Goal: Task Accomplishment & Management: Manage account settings

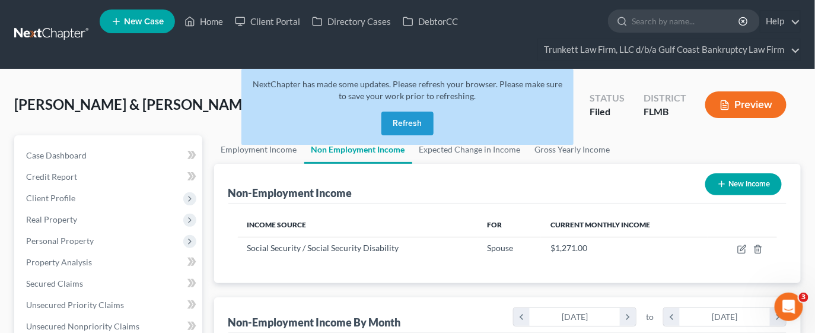
scroll to position [211, 329]
click at [403, 128] on button "Refresh" at bounding box center [407, 124] width 52 height 24
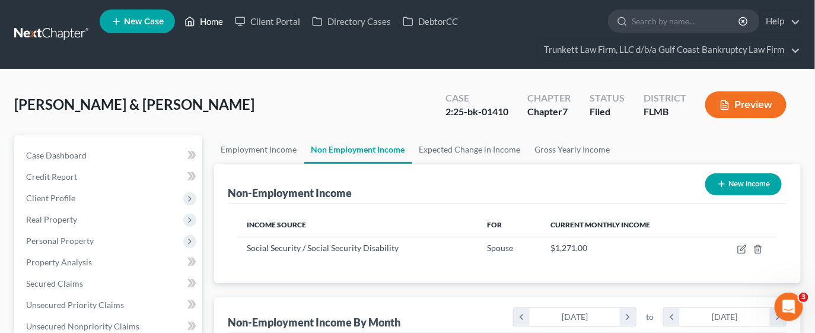
click at [219, 21] on link "Home" at bounding box center [204, 21] width 50 height 21
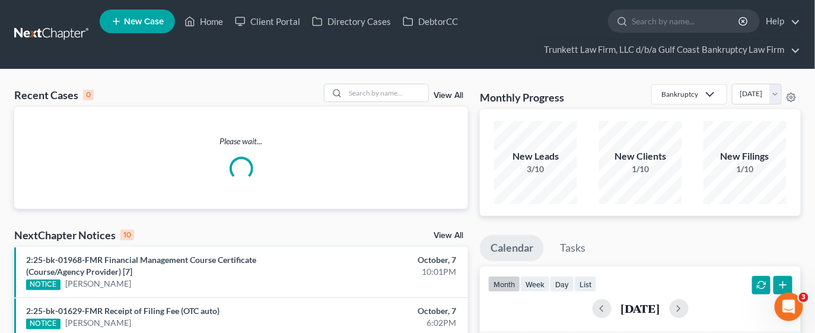
click at [440, 92] on link "View All" at bounding box center [449, 95] width 30 height 8
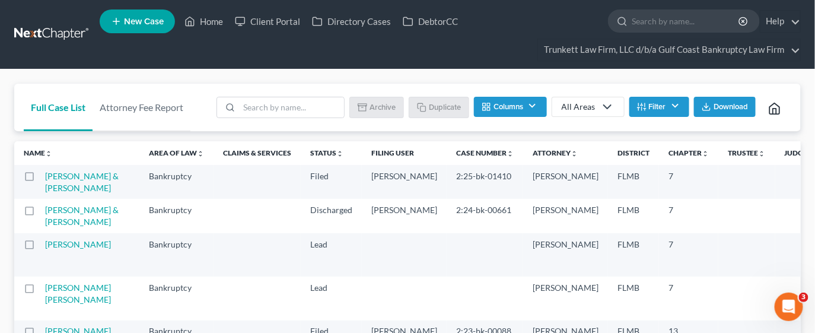
click at [447, 159] on th "Case Number unfold_more expand_more expand_less" at bounding box center [485, 153] width 77 height 24
click at [447, 160] on th "Case Number unfold_more expand_more expand_less" at bounding box center [485, 153] width 77 height 24
click at [456, 152] on link "Case Number unfold_more expand_more expand_less" at bounding box center [485, 152] width 58 height 9
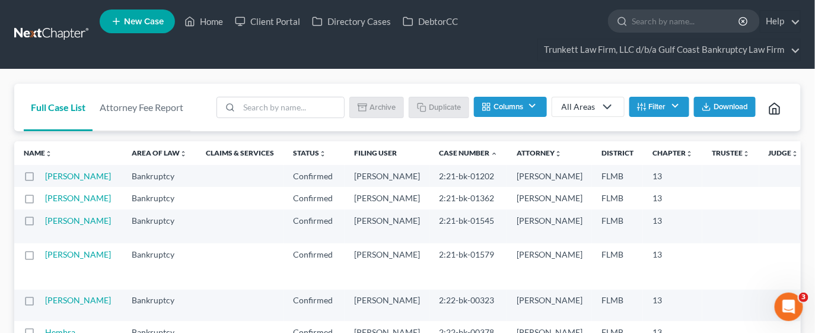
click at [439, 152] on link "Case Number unfold_more expand_more expand_less" at bounding box center [468, 152] width 59 height 9
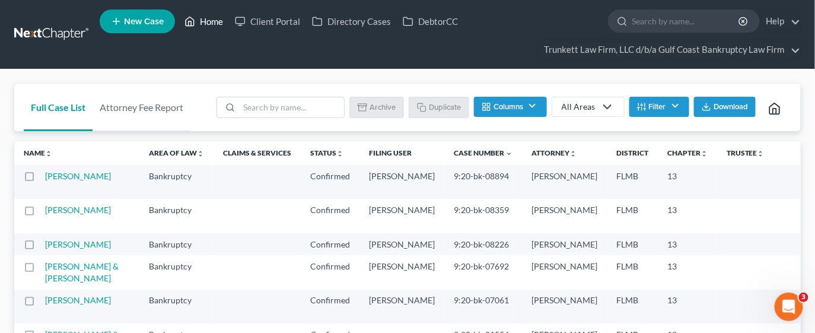
click at [215, 16] on link "Home" at bounding box center [204, 21] width 50 height 21
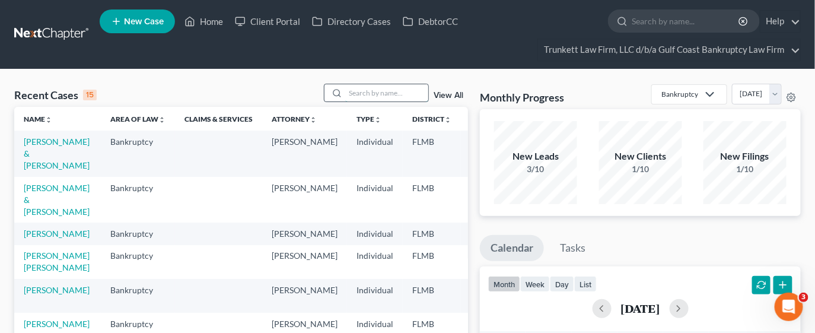
click at [359, 89] on input "search" at bounding box center [386, 92] width 83 height 17
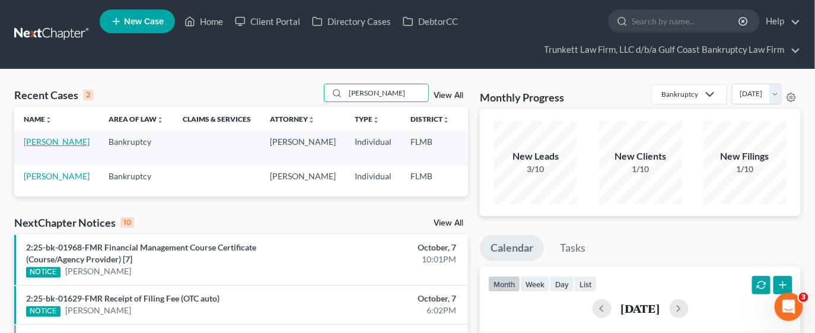
type input "skinner"
click at [39, 147] on link "Skinner, Melissa" at bounding box center [57, 141] width 66 height 10
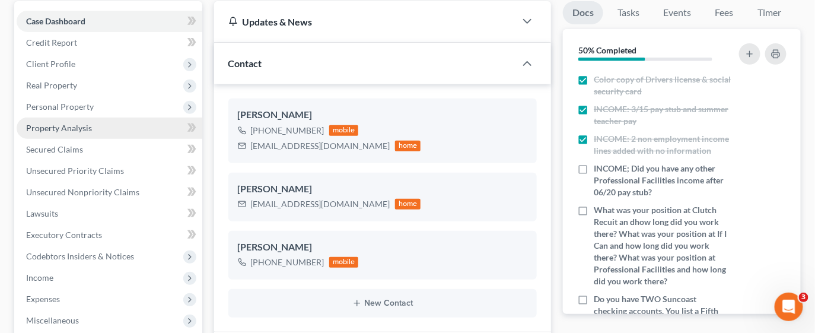
scroll to position [178, 0]
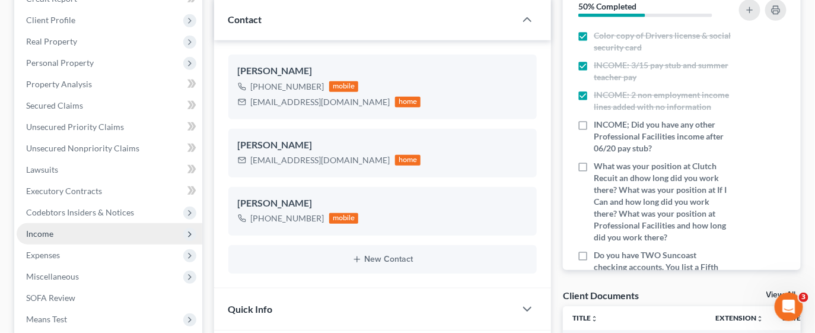
click at [70, 233] on span "Income" at bounding box center [110, 233] width 186 height 21
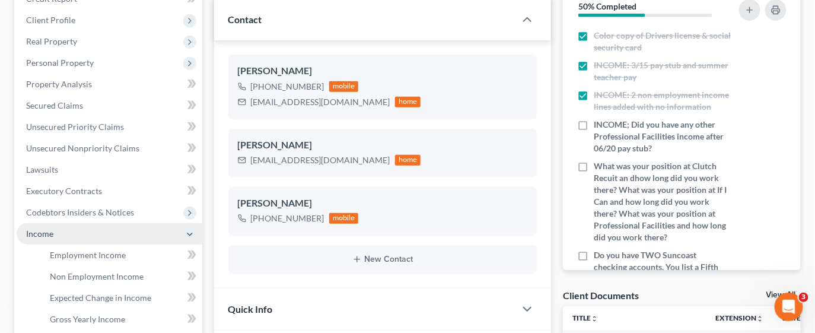
click at [70, 233] on span "Income" at bounding box center [110, 233] width 186 height 21
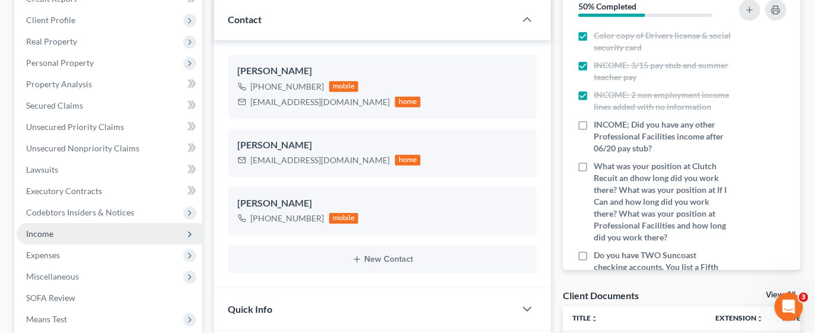
click at [68, 230] on span "Income" at bounding box center [110, 233] width 186 height 21
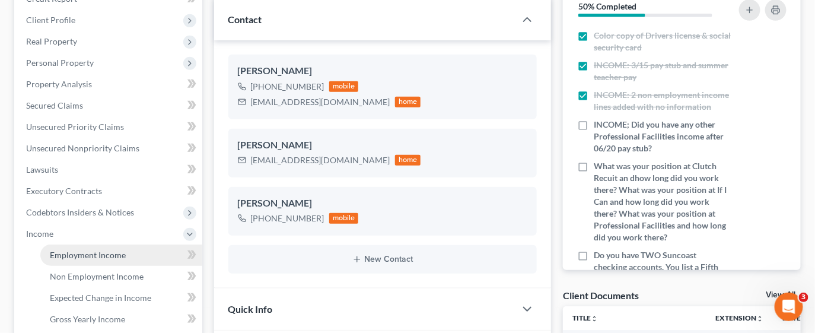
click at [66, 252] on span "Employment Income" at bounding box center [88, 255] width 76 height 10
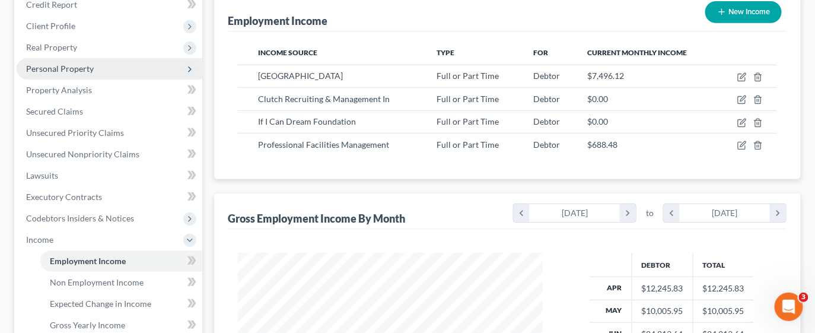
scroll to position [178, 0]
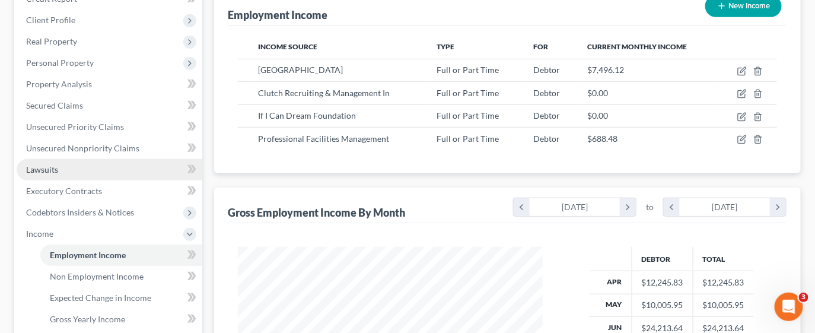
click at [50, 173] on span "Lawsuits" at bounding box center [42, 169] width 32 height 10
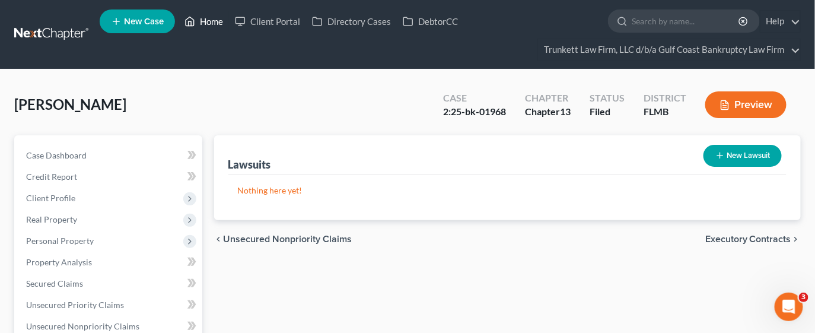
click at [209, 17] on link "Home" at bounding box center [204, 21] width 50 height 21
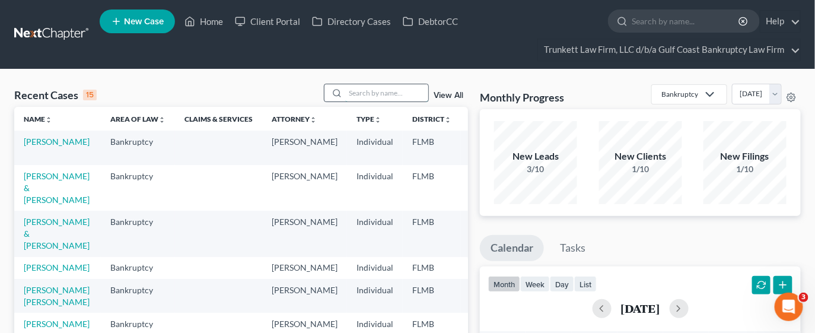
click at [366, 88] on input "search" at bounding box center [386, 92] width 83 height 17
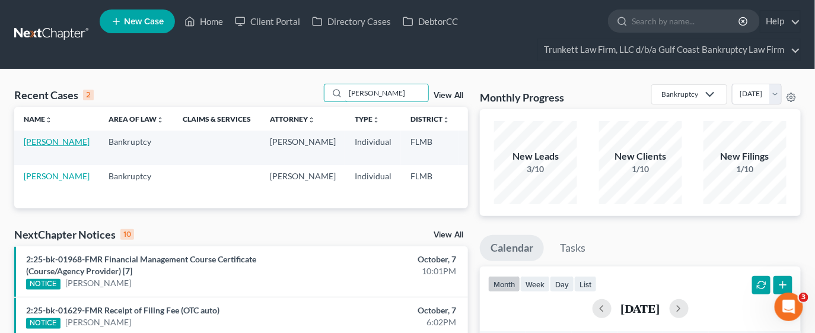
type input "ramos"
click at [25, 141] on link "Ramos, Liz" at bounding box center [57, 141] width 66 height 10
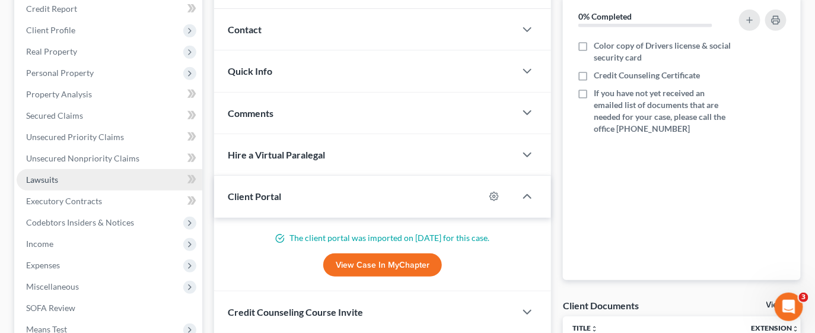
scroll to position [178, 0]
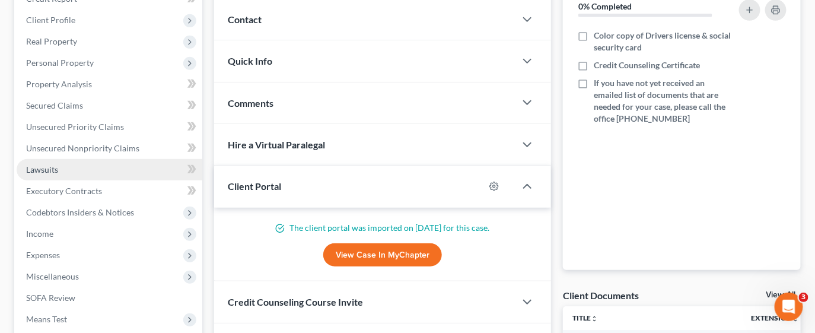
click at [62, 174] on link "Lawsuits" at bounding box center [110, 169] width 186 height 21
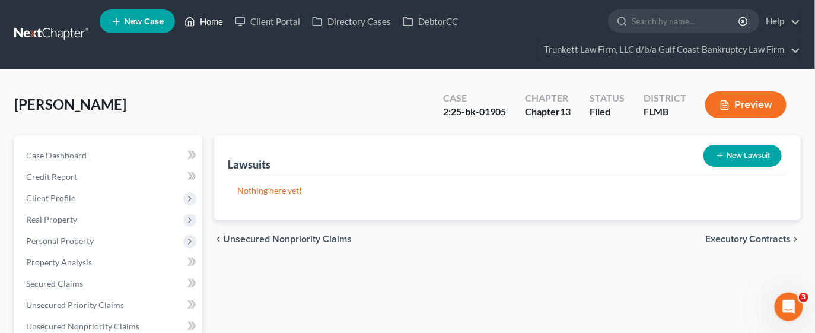
click at [217, 17] on link "Home" at bounding box center [204, 21] width 50 height 21
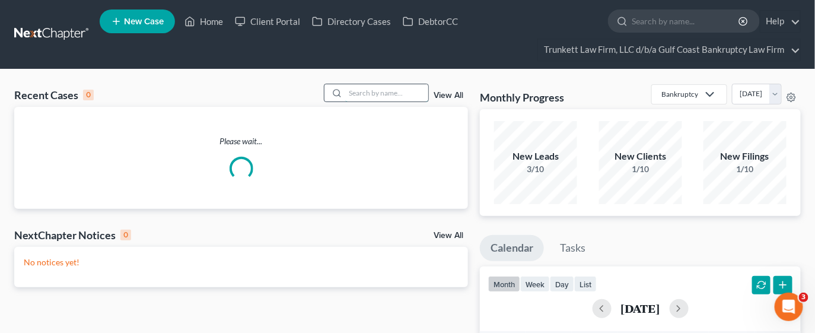
click at [392, 86] on input "search" at bounding box center [386, 92] width 83 height 17
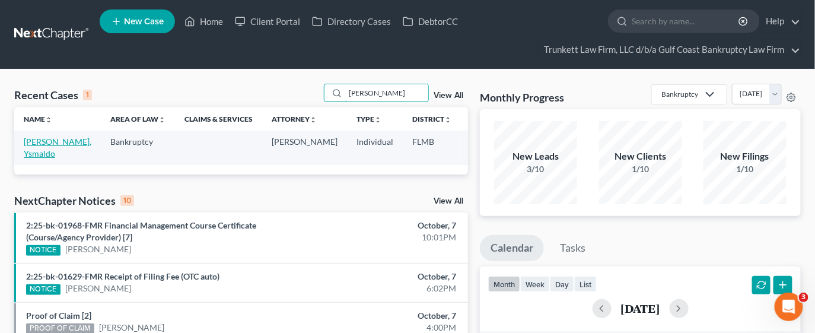
type input "santiago"
click at [39, 148] on link "Santiago, Ysmaldo" at bounding box center [58, 147] width 68 height 22
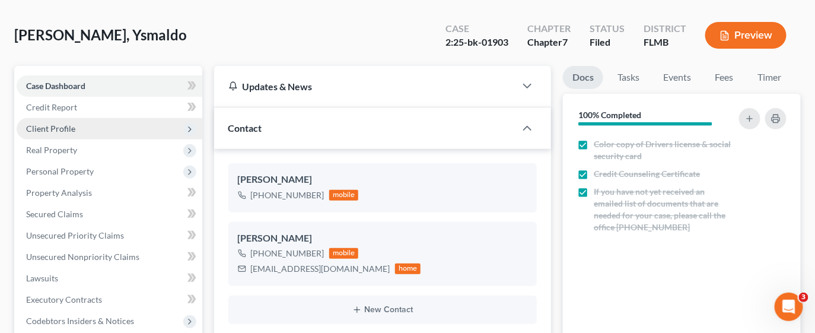
scroll to position [88, 0]
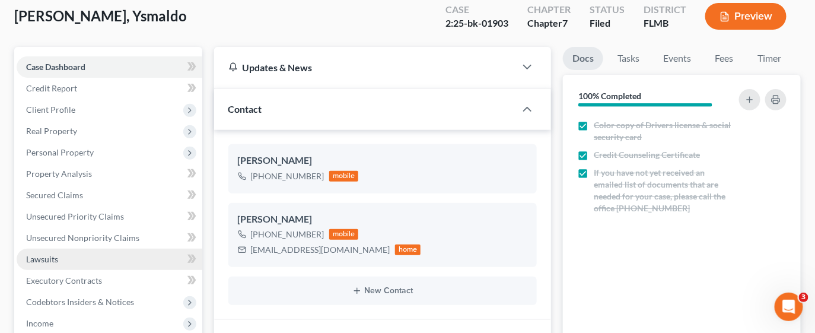
click at [62, 257] on link "Lawsuits" at bounding box center [110, 259] width 186 height 21
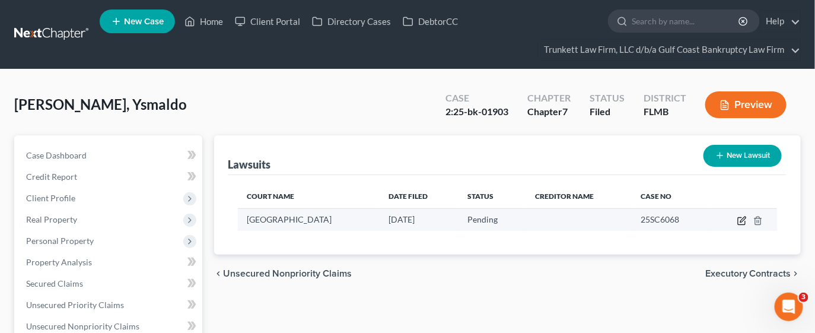
click at [742, 222] on icon "button" at bounding box center [741, 220] width 9 height 9
select select "0"
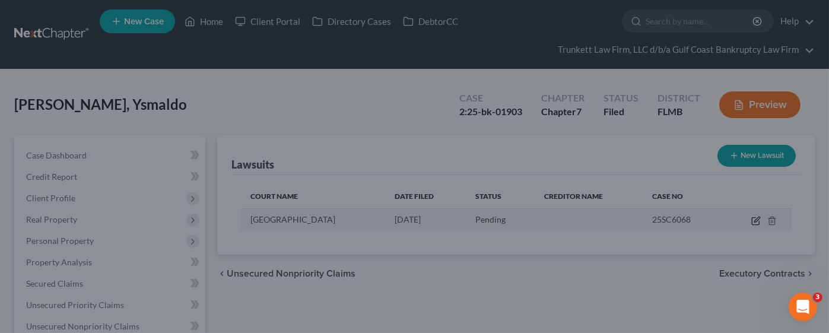
click at [742, 222] on div "New Lawsuit × Court name * Lee County State AL AK AR AZ CA CO CT DE DC FL GA GU…" at bounding box center [414, 166] width 829 height 333
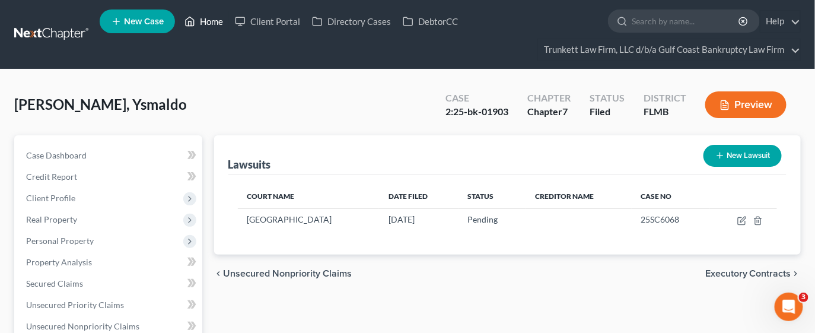
click at [210, 21] on link "Home" at bounding box center [204, 21] width 50 height 21
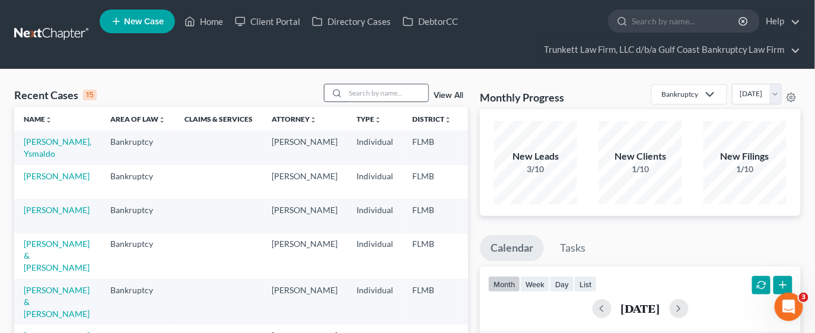
click at [359, 89] on input "search" at bounding box center [386, 92] width 83 height 17
type input "waddell"
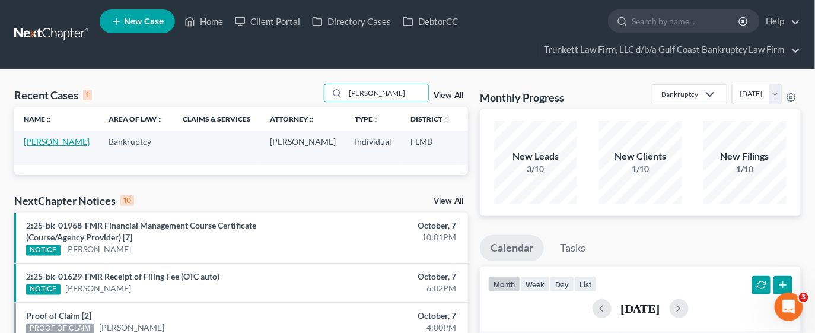
click at [40, 147] on link "Waddell, William" at bounding box center [57, 141] width 66 height 10
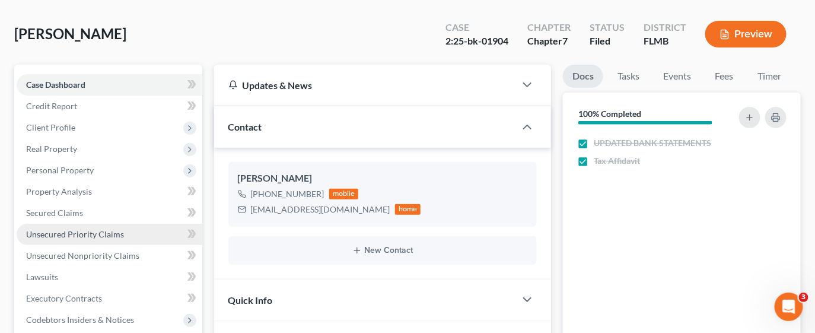
scroll to position [88, 0]
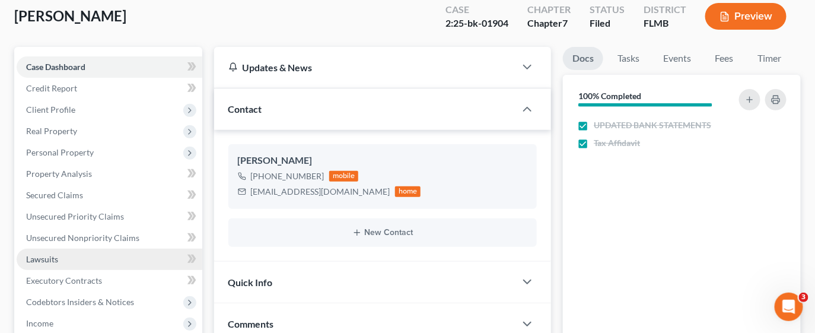
click at [57, 258] on span "Lawsuits" at bounding box center [42, 259] width 32 height 10
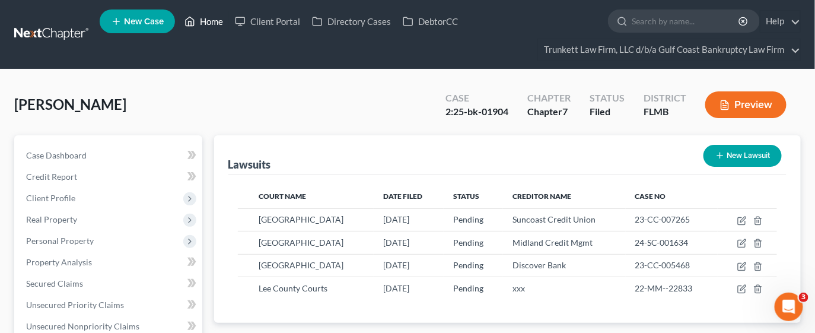
click at [210, 18] on link "Home" at bounding box center [204, 21] width 50 height 21
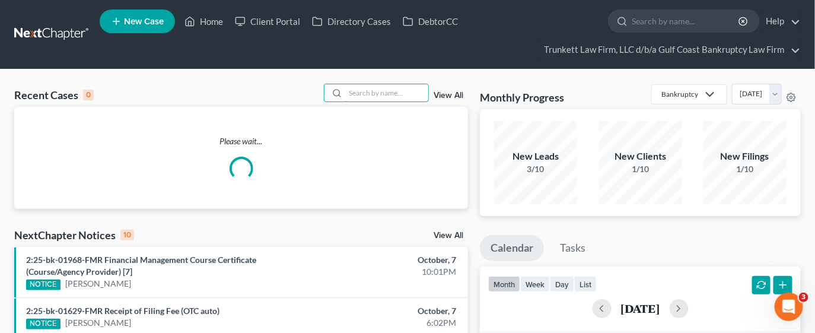
drag, startPoint x: 369, startPoint y: 98, endPoint x: 522, endPoint y: 14, distance: 175.0
click at [370, 98] on input "search" at bounding box center [386, 92] width 83 height 17
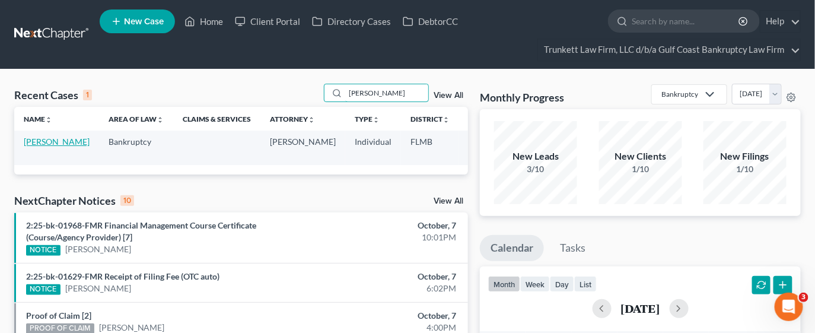
type input "alvarez"
click at [41, 143] on link "Alvarez, Dunia" at bounding box center [57, 141] width 66 height 10
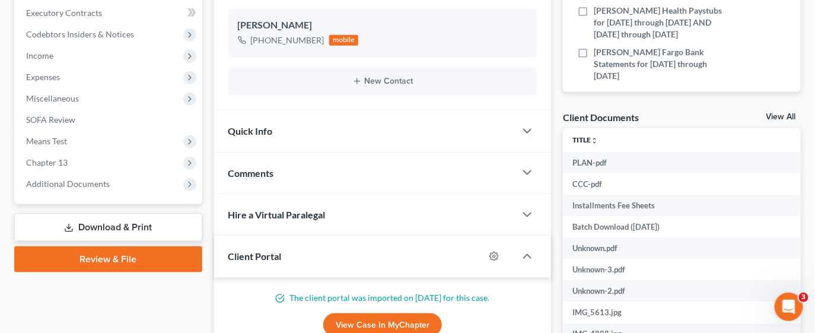
scroll to position [267, 0]
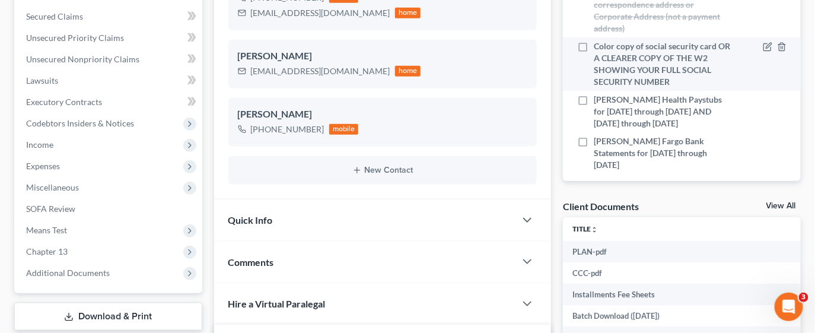
click at [594, 45] on label "Color copy of social security card OR A CLEARER COPY OF THE W2 SHOWING YOUR FUL…" at bounding box center [662, 63] width 137 height 47
click at [599, 45] on input "Color copy of social security card OR A CLEARER COPY OF THE W2 SHOWING YOUR FUL…" at bounding box center [603, 44] width 8 height 8
checkbox input "true"
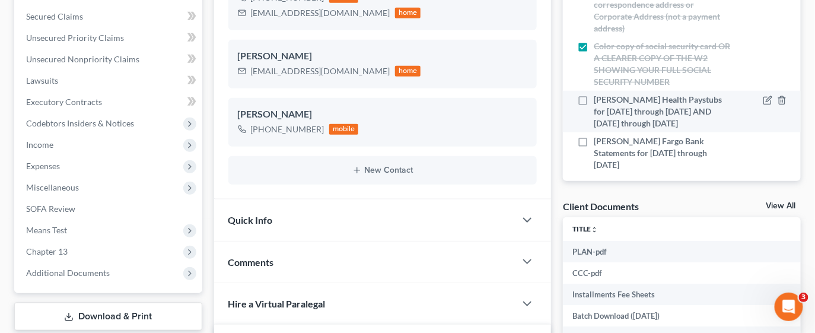
click at [594, 98] on label "Lee Health Paystubs for March 1st through May 8th AND July 19th through August …" at bounding box center [662, 112] width 137 height 36
click at [599, 98] on input "Lee Health Paystubs for March 1st through May 8th AND July 19th through August …" at bounding box center [603, 98] width 8 height 8
checkbox input "true"
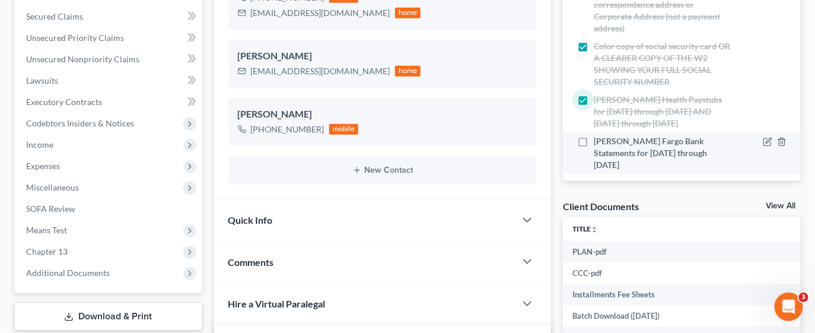
click at [594, 139] on label "Wells Fargo Bank Statements for July 25th through September 1st" at bounding box center [662, 153] width 137 height 36
click at [599, 139] on input "Wells Fargo Bank Statements for July 25th through September 1st" at bounding box center [603, 139] width 8 height 8
checkbox input "true"
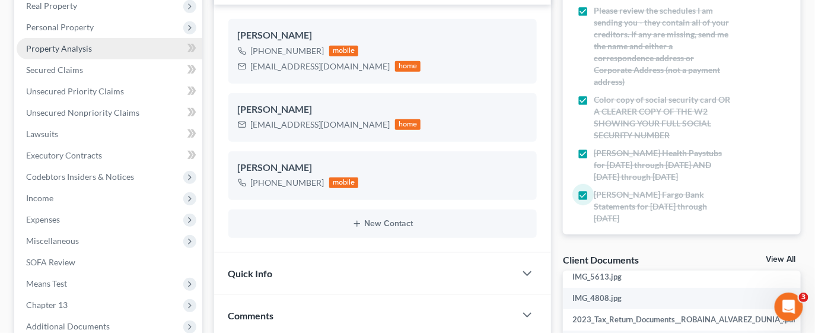
scroll to position [0, 0]
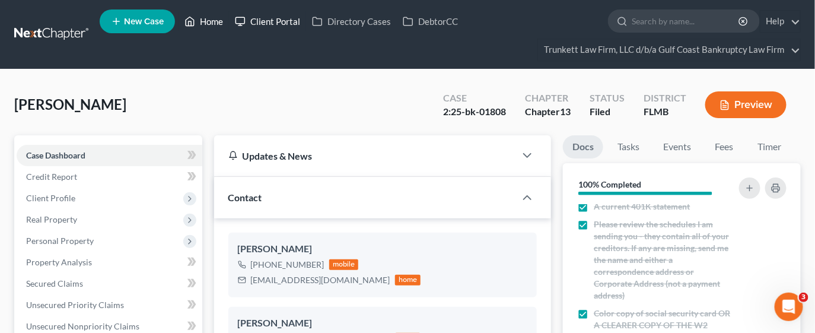
drag, startPoint x: 205, startPoint y: 23, endPoint x: 250, endPoint y: 26, distance: 44.6
click at [205, 23] on link "Home" at bounding box center [204, 21] width 50 height 21
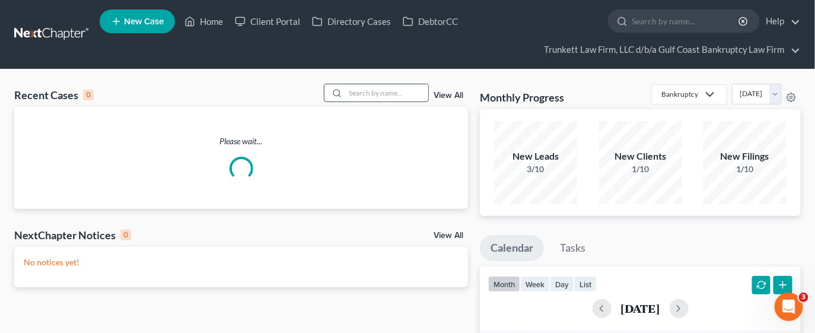
click at [373, 94] on input "search" at bounding box center [386, 92] width 83 height 17
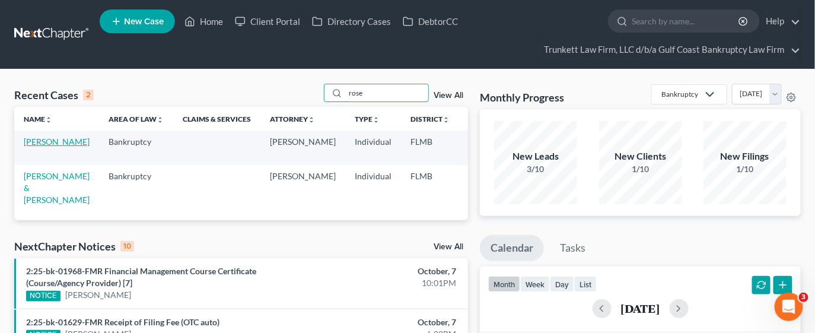
type input "rose"
click at [37, 147] on link "Rose, Robert" at bounding box center [57, 141] width 66 height 10
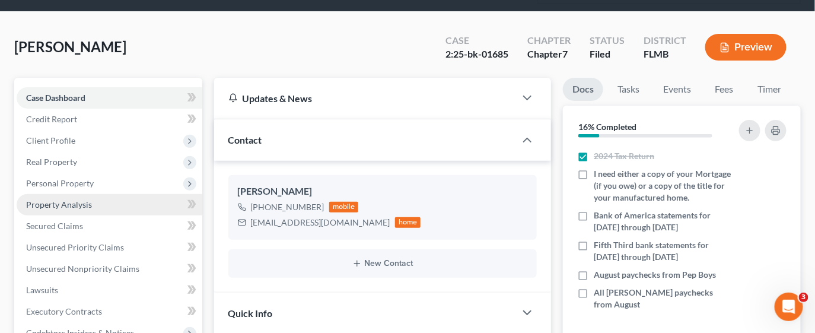
scroll to position [88, 0]
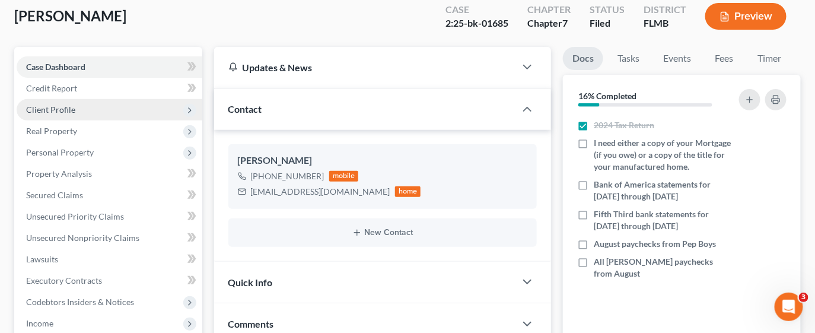
click at [75, 107] on span "Client Profile" at bounding box center [110, 109] width 186 height 21
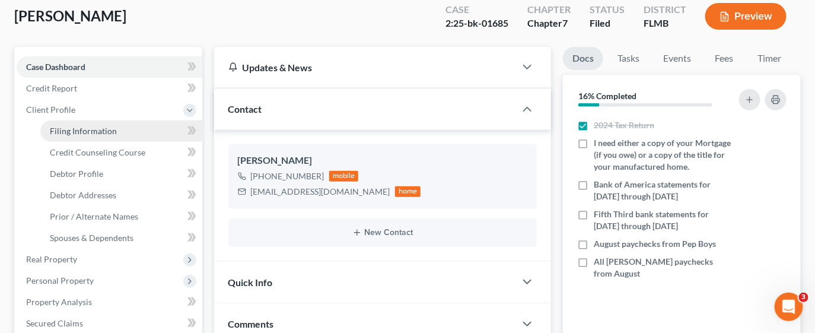
click at [93, 131] on span "Filing Information" at bounding box center [83, 131] width 67 height 10
select select "1"
select select "0"
select select "15"
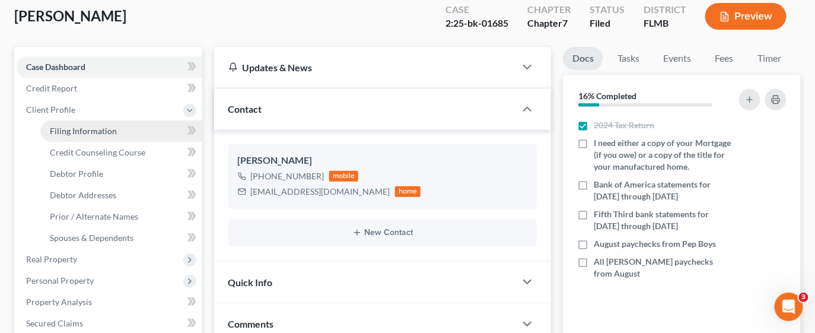
select select "0"
select select "9"
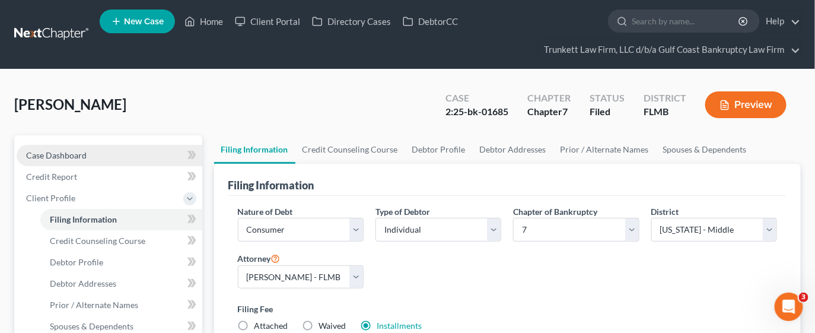
click at [95, 155] on link "Case Dashboard" at bounding box center [110, 155] width 186 height 21
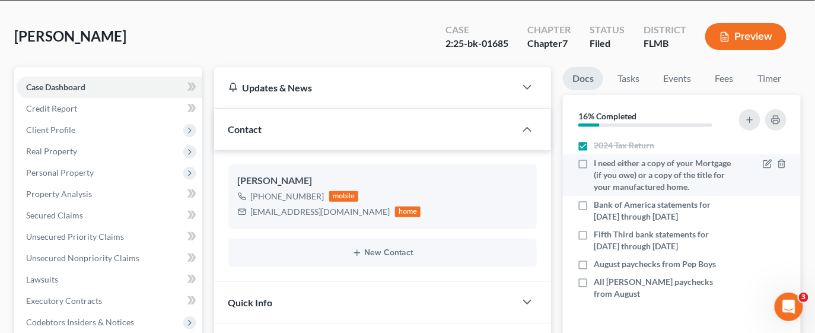
scroll to position [88, 0]
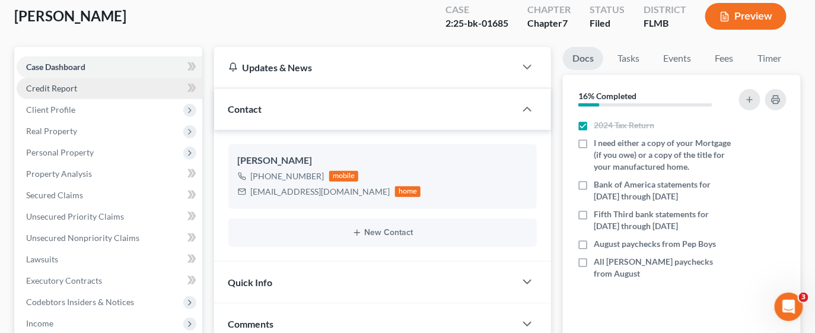
click at [78, 83] on link "Credit Report" at bounding box center [110, 88] width 186 height 21
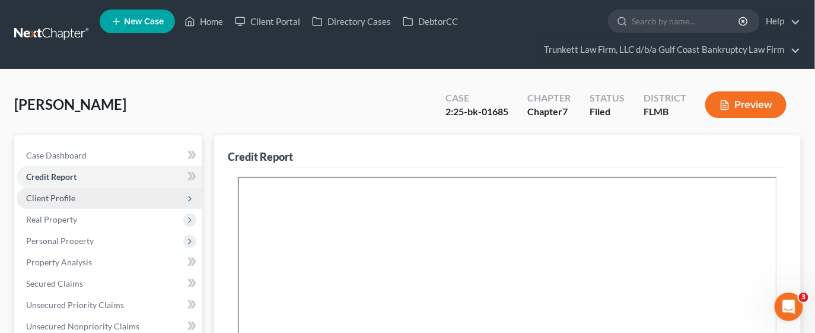
click at [63, 198] on span "Client Profile" at bounding box center [50, 198] width 49 height 10
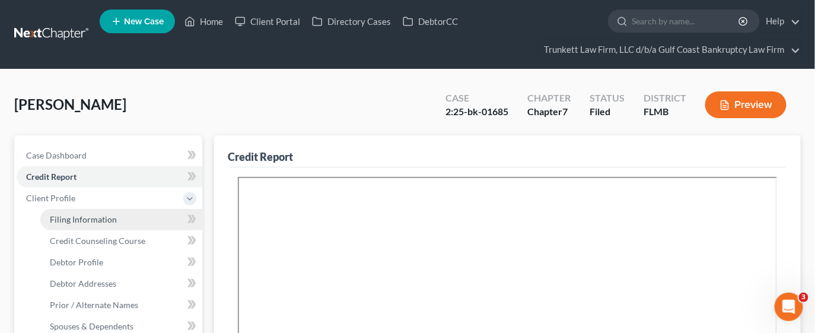
click at [114, 217] on span "Filing Information" at bounding box center [83, 219] width 67 height 10
select select "1"
select select "0"
select select "15"
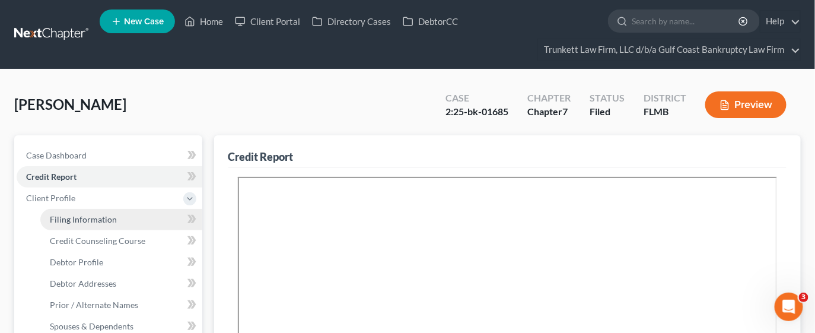
select select "0"
select select "9"
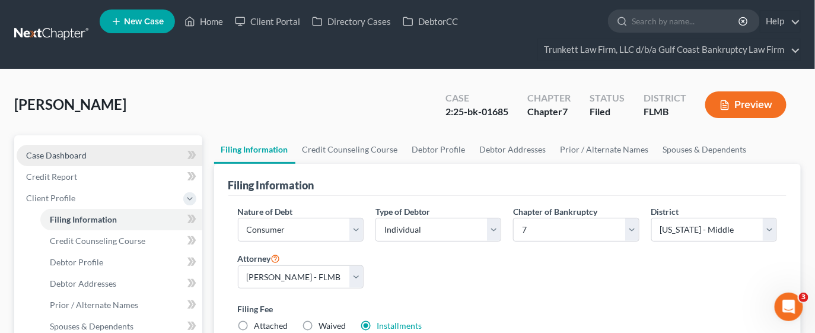
click at [57, 158] on span "Case Dashboard" at bounding box center [56, 155] width 61 height 10
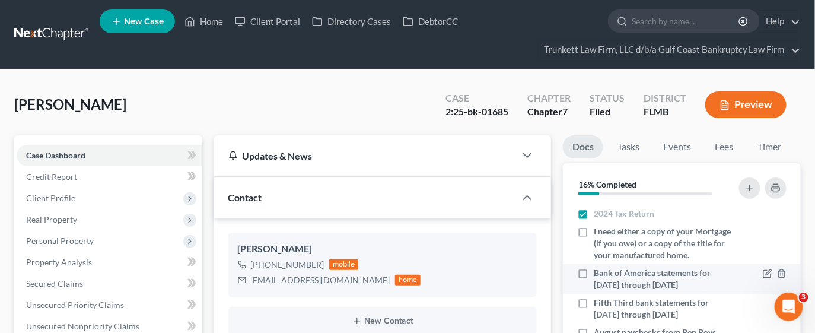
scroll to position [88, 0]
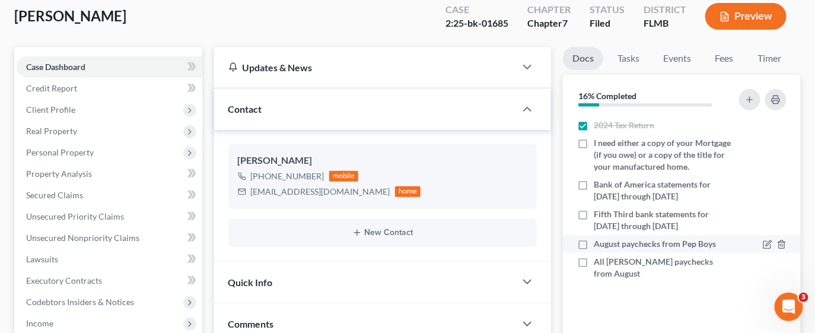
click at [594, 250] on label "August paychecks from Pep Boys" at bounding box center [655, 244] width 122 height 12
click at [599, 246] on input "August paychecks from Pep Boys" at bounding box center [603, 242] width 8 height 8
checkbox input "true"
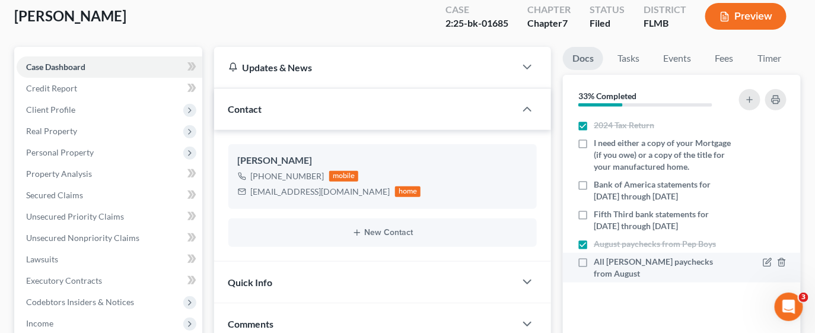
click at [594, 271] on label "All Acosta paychecks from August" at bounding box center [662, 268] width 137 height 24
click at [599, 263] on input "All Acosta paychecks from August" at bounding box center [603, 260] width 8 height 8
checkbox input "true"
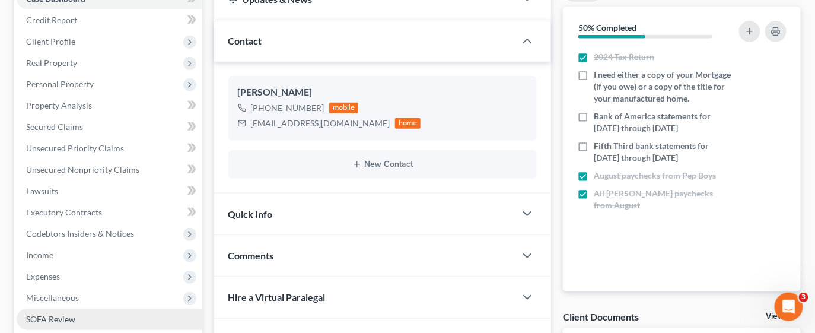
scroll to position [267, 0]
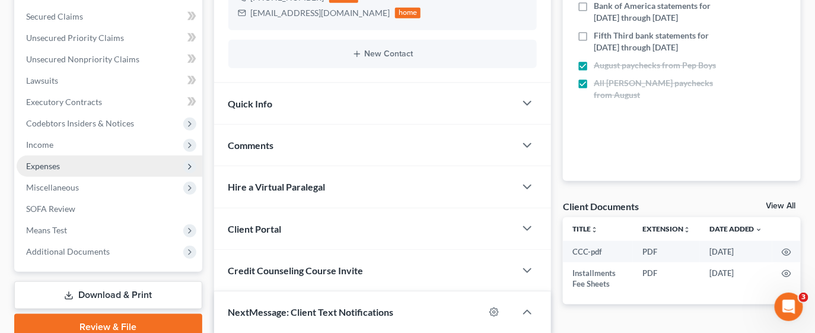
click at [58, 162] on span "Expenses" at bounding box center [43, 166] width 34 height 10
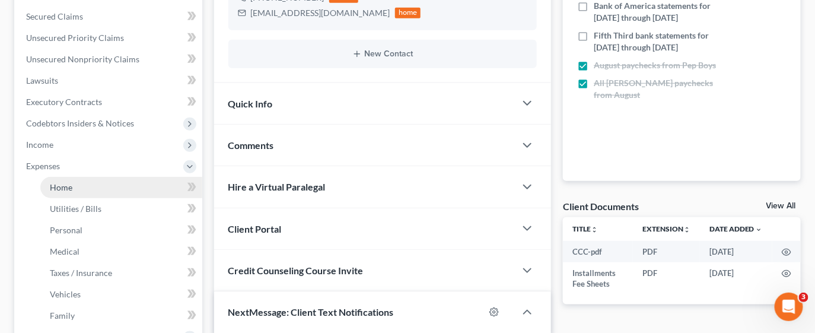
click at [71, 187] on span "Home" at bounding box center [61, 187] width 23 height 10
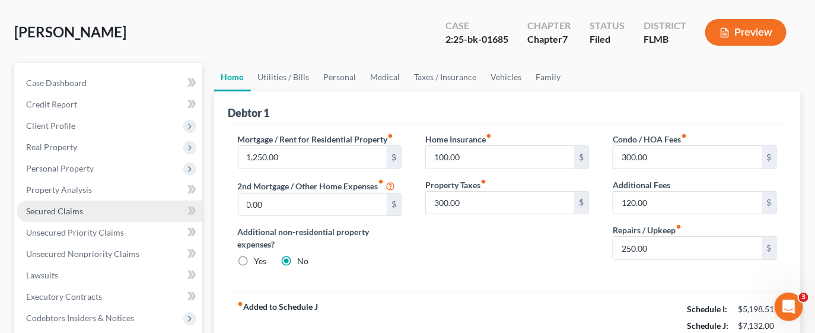
scroll to position [88, 0]
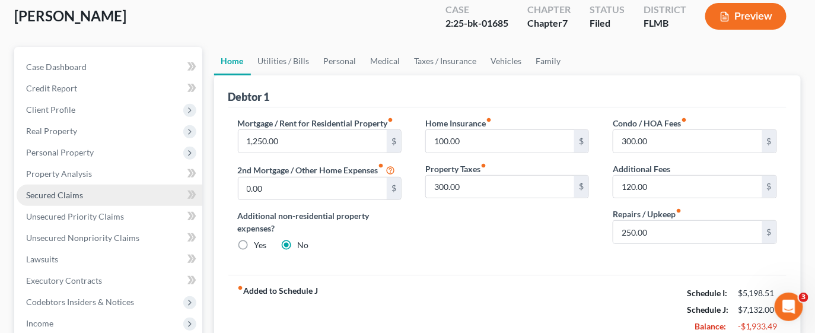
click at [59, 193] on span "Secured Claims" at bounding box center [54, 195] width 57 height 10
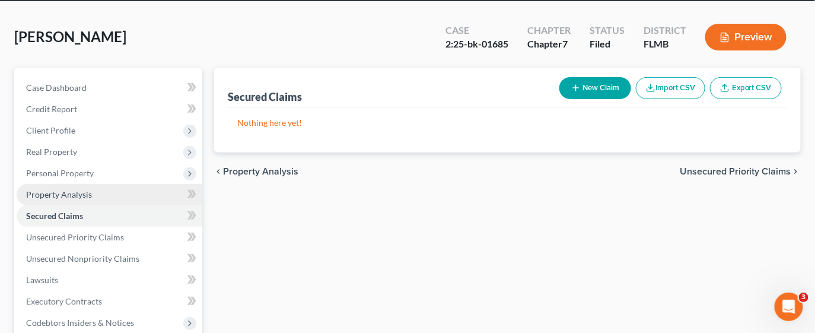
scroll to position [88, 0]
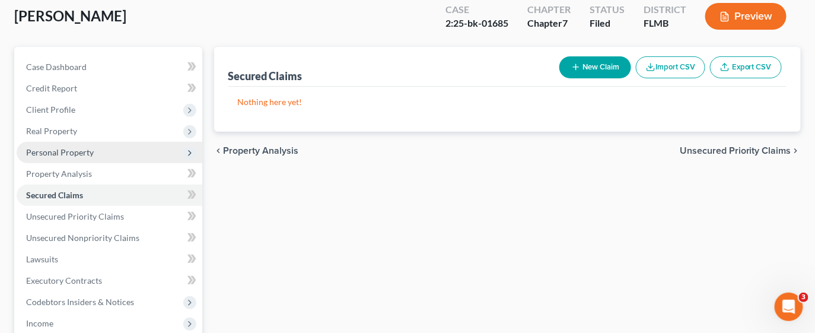
click at [69, 147] on span "Personal Property" at bounding box center [60, 152] width 68 height 10
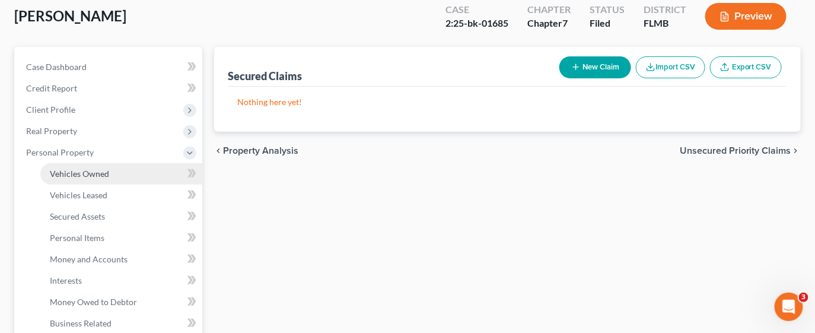
click at [81, 176] on span "Vehicles Owned" at bounding box center [79, 173] width 59 height 10
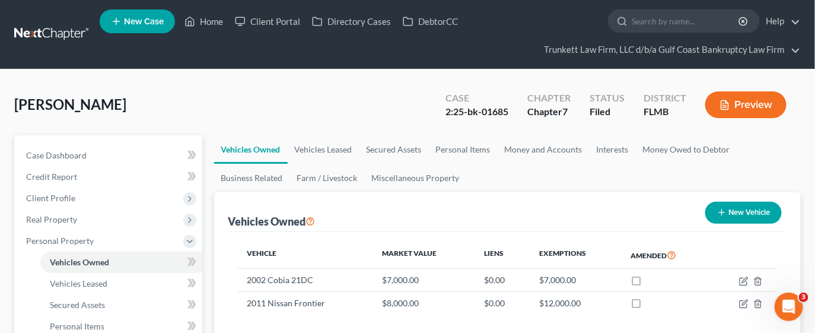
scroll to position [88, 0]
